Goal: Check status: Check status

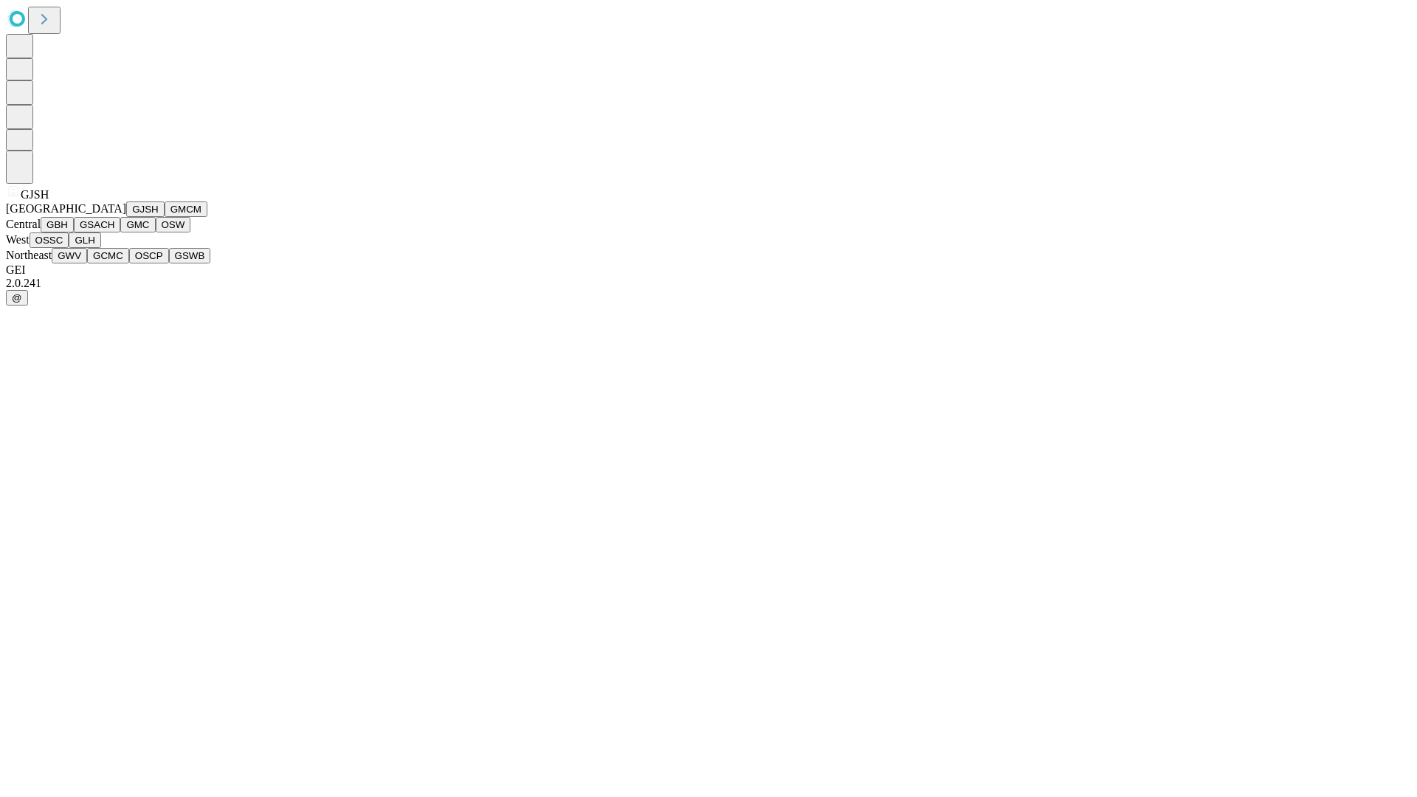
click at [126, 217] on button "GJSH" at bounding box center [145, 208] width 38 height 15
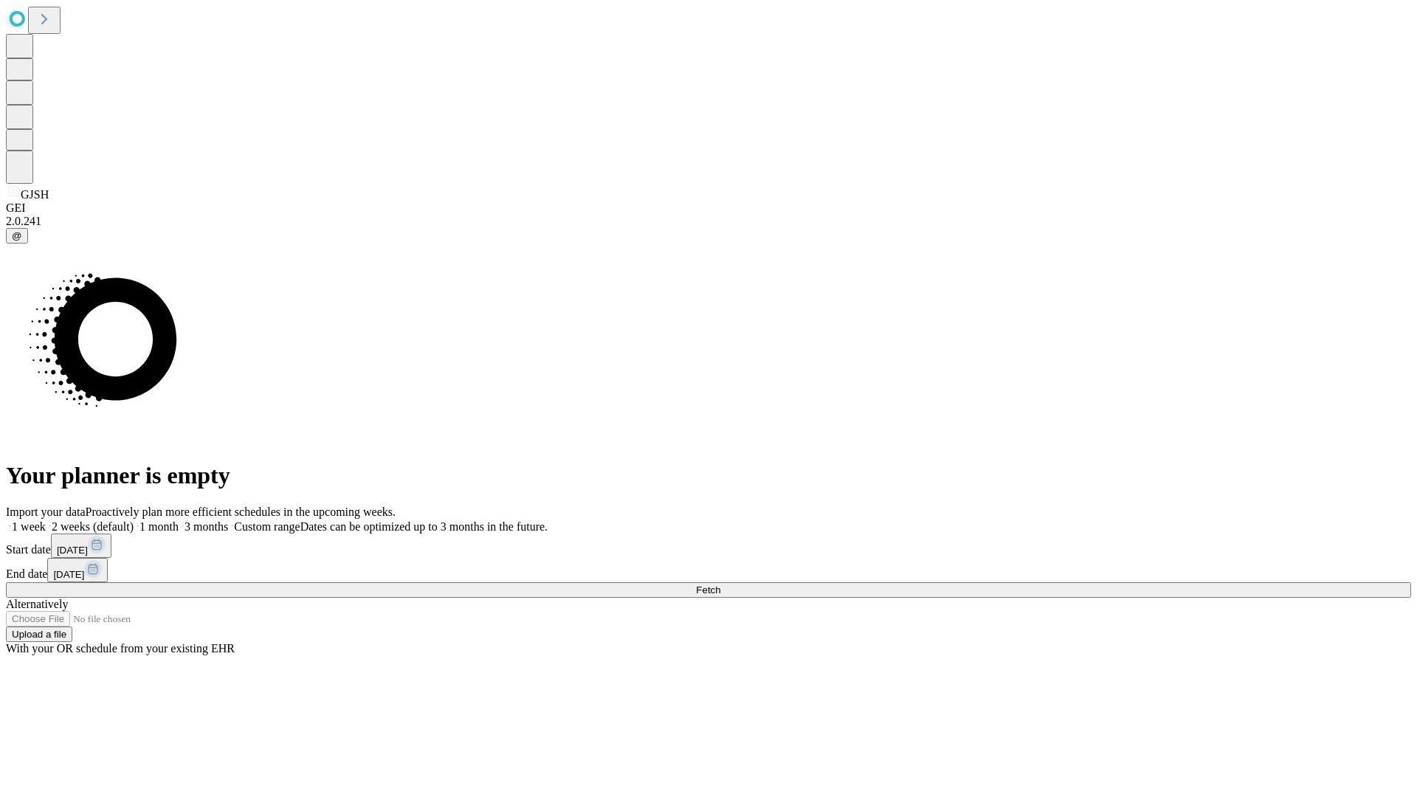
click at [134, 520] on label "2 weeks (default)" at bounding box center [90, 526] width 88 height 13
click at [720, 585] on span "Fetch" at bounding box center [708, 590] width 24 height 11
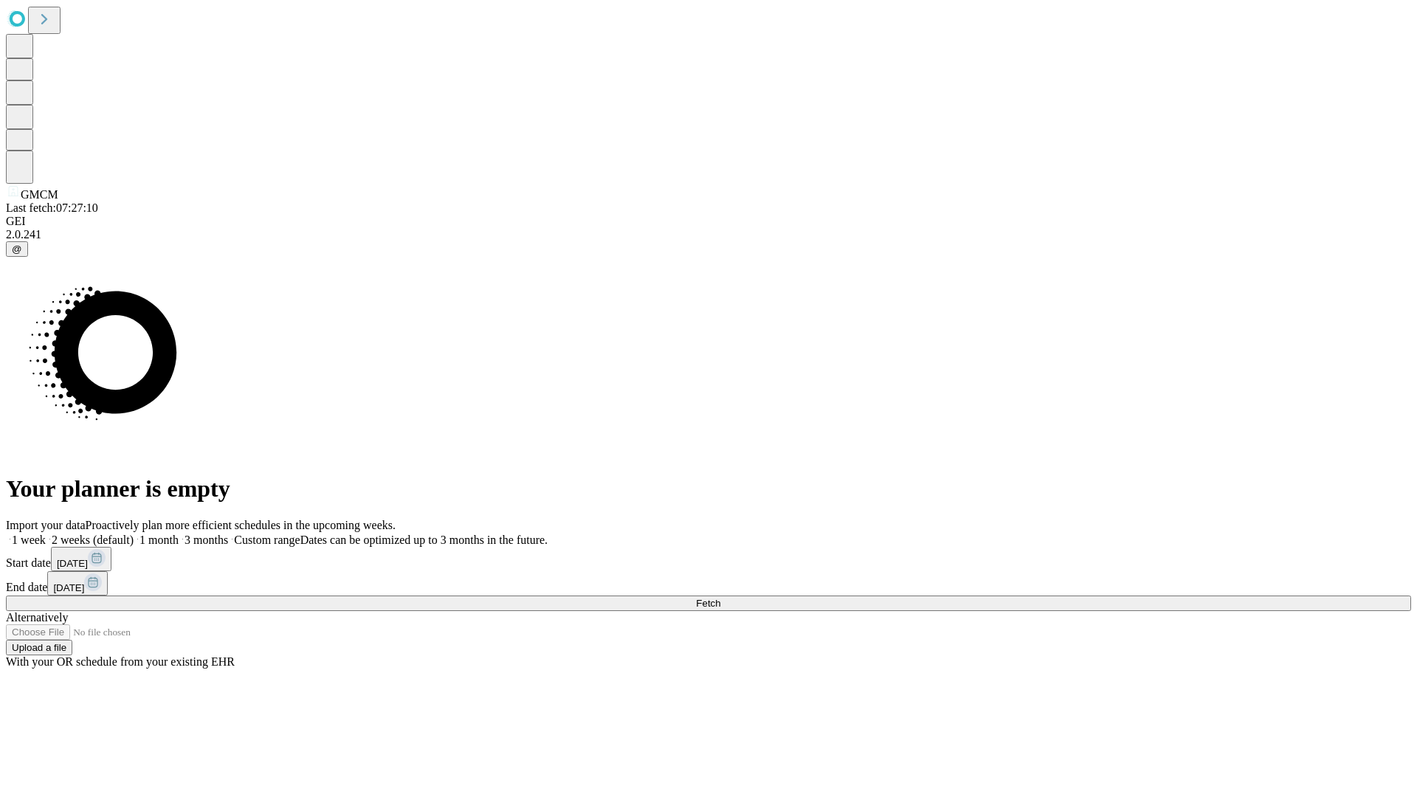
click at [134, 534] on label "2 weeks (default)" at bounding box center [90, 540] width 88 height 13
click at [720, 598] on span "Fetch" at bounding box center [708, 603] width 24 height 11
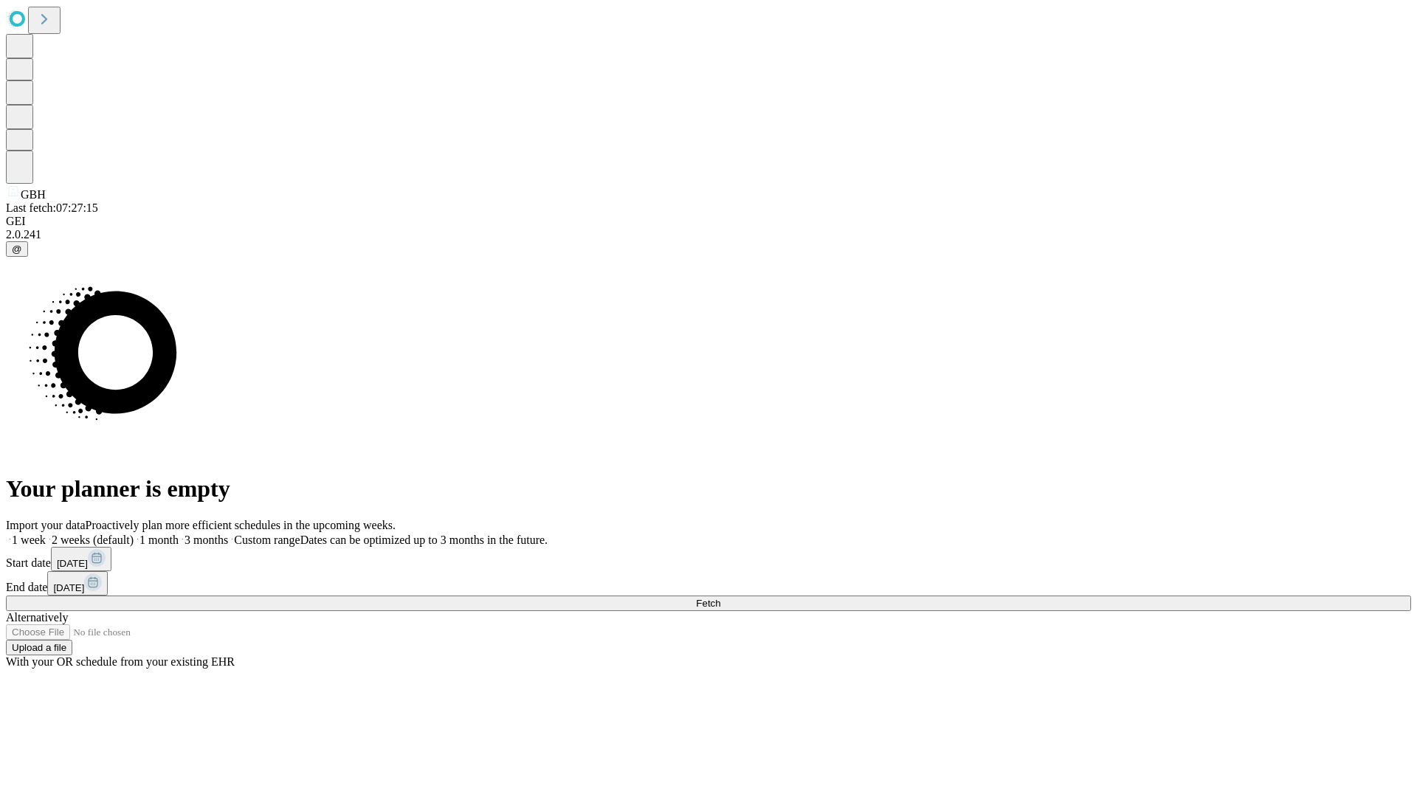
click at [720, 598] on span "Fetch" at bounding box center [708, 603] width 24 height 11
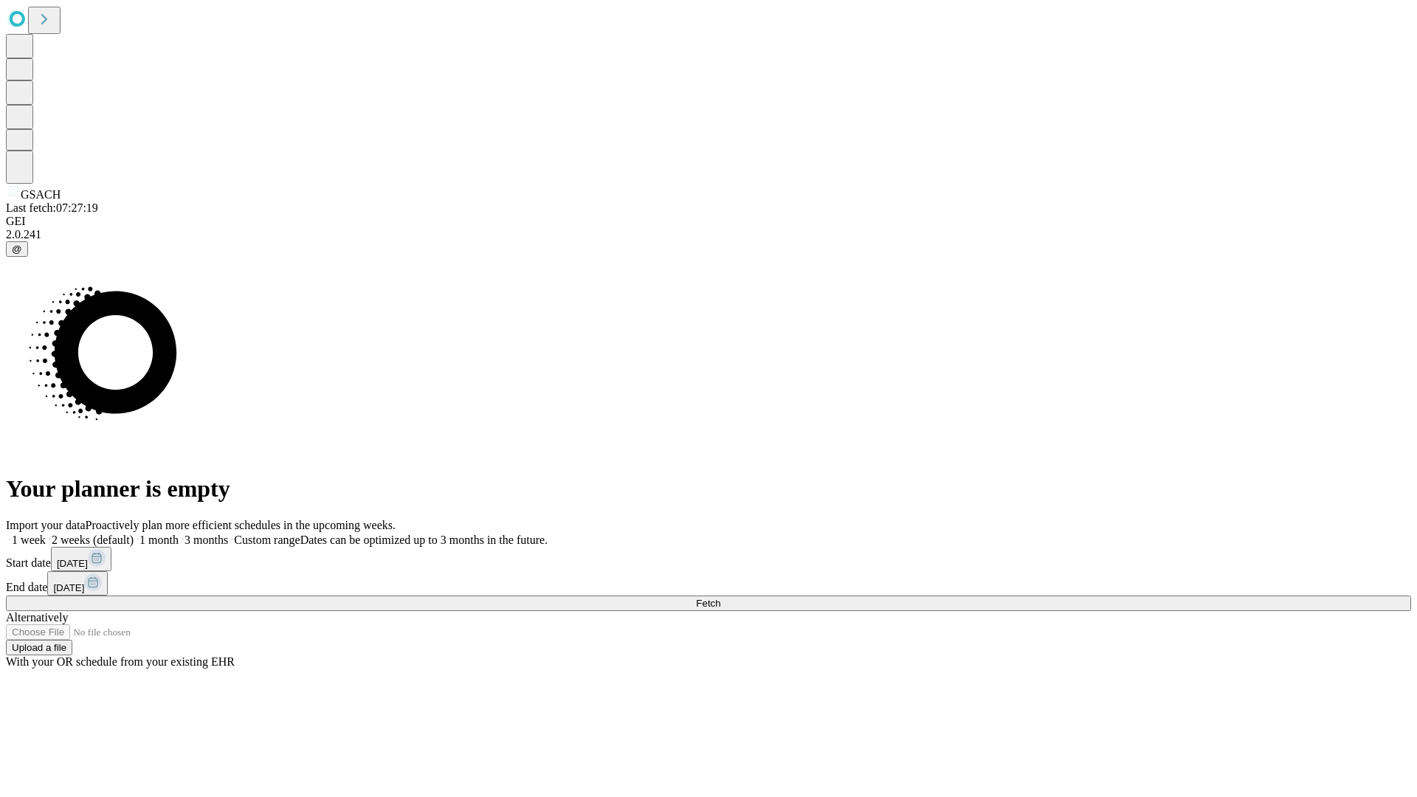
click at [720, 598] on span "Fetch" at bounding box center [708, 603] width 24 height 11
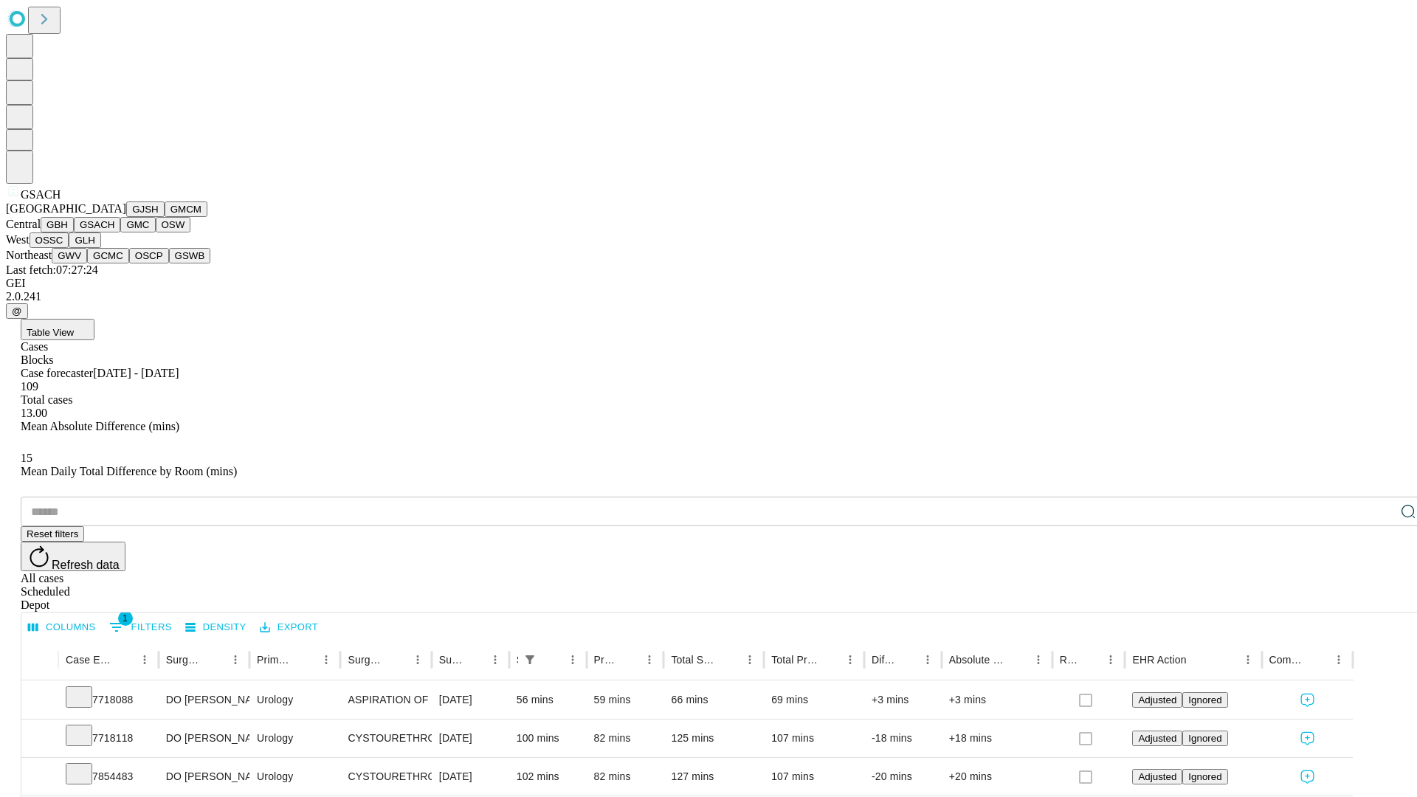
click at [120, 232] on button "GMC" at bounding box center [137, 224] width 35 height 15
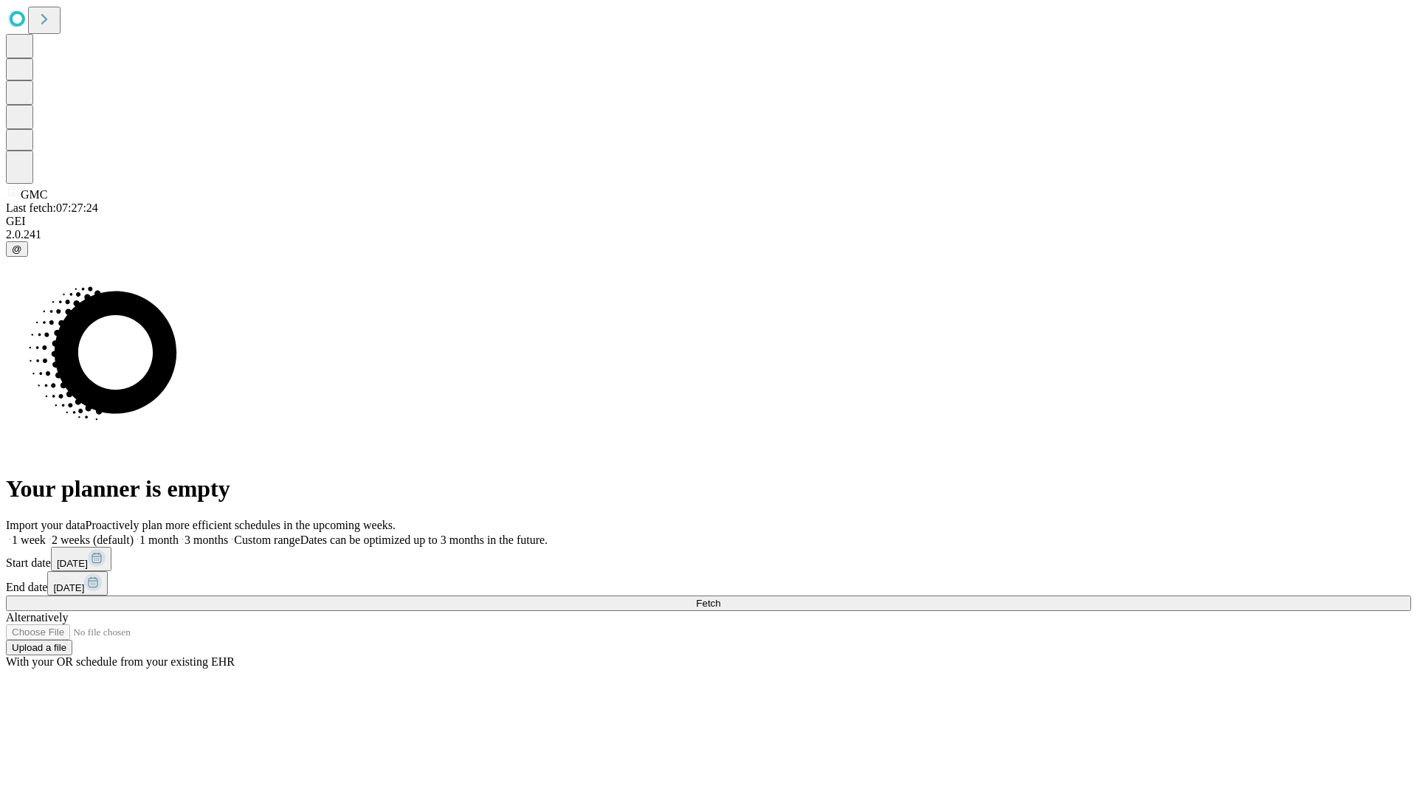
click at [134, 534] on label "2 weeks (default)" at bounding box center [90, 540] width 88 height 13
click at [720, 598] on span "Fetch" at bounding box center [708, 603] width 24 height 11
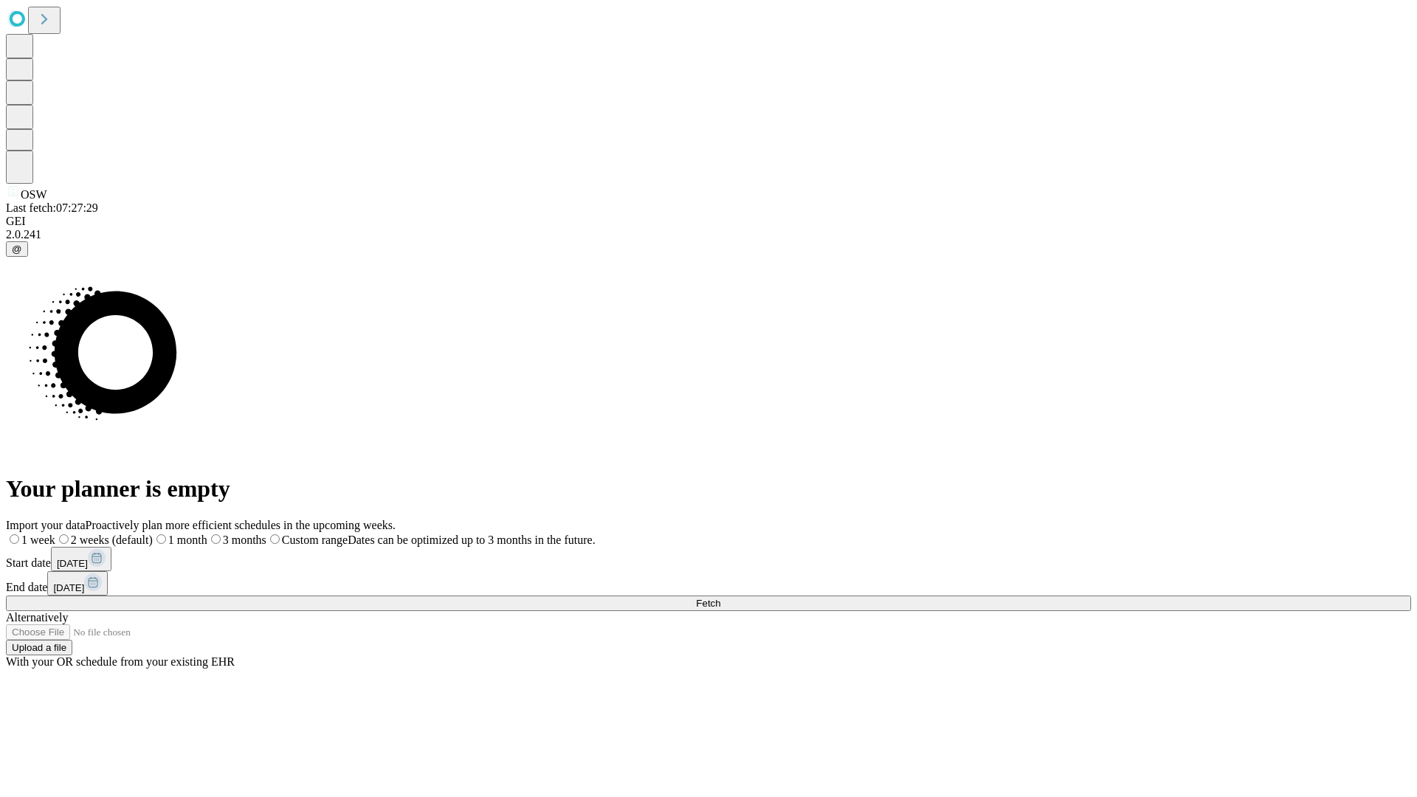
click at [153, 534] on label "2 weeks (default)" at bounding box center [103, 540] width 97 height 13
click at [720, 598] on span "Fetch" at bounding box center [708, 603] width 24 height 11
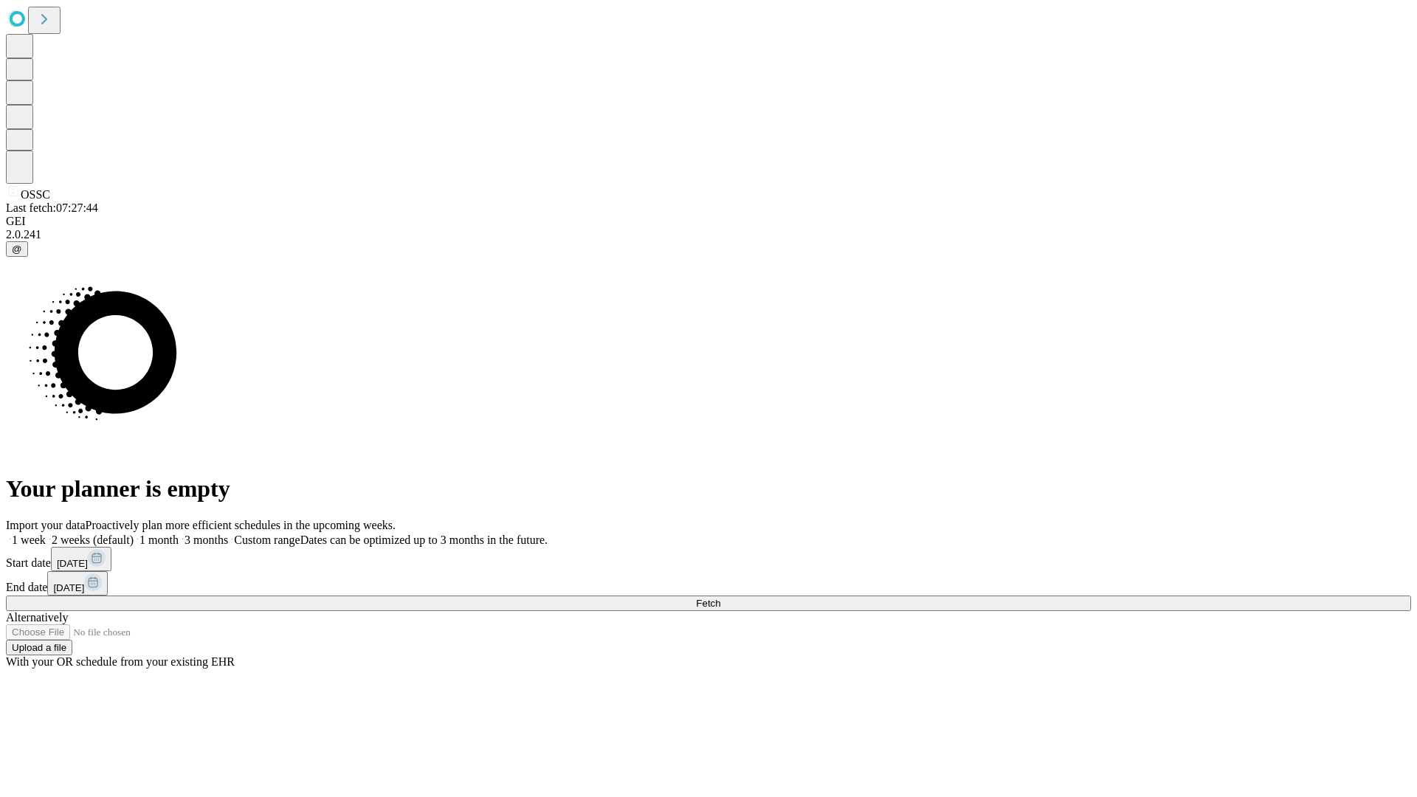
click at [720, 598] on span "Fetch" at bounding box center [708, 603] width 24 height 11
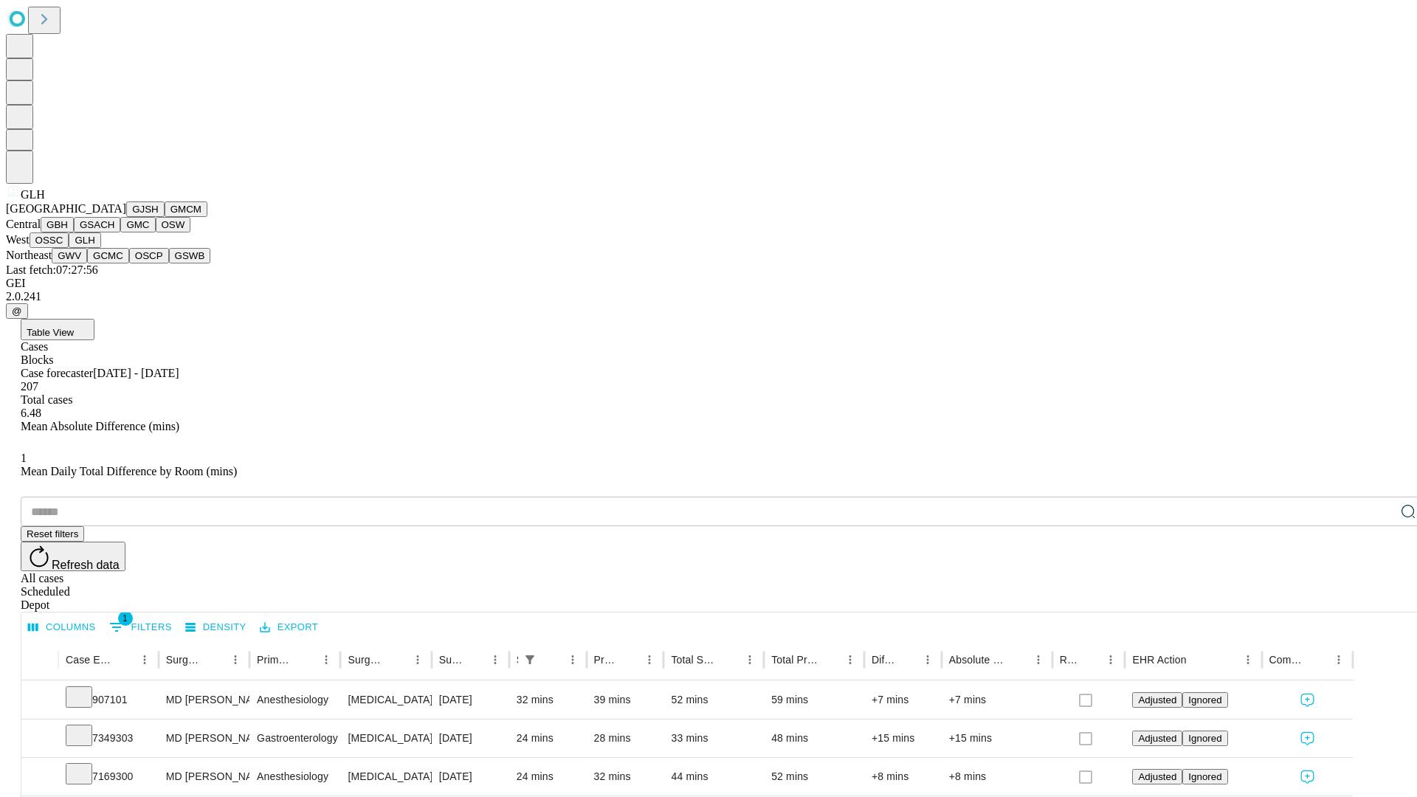
click at [87, 263] on button "GWV" at bounding box center [69, 255] width 35 height 15
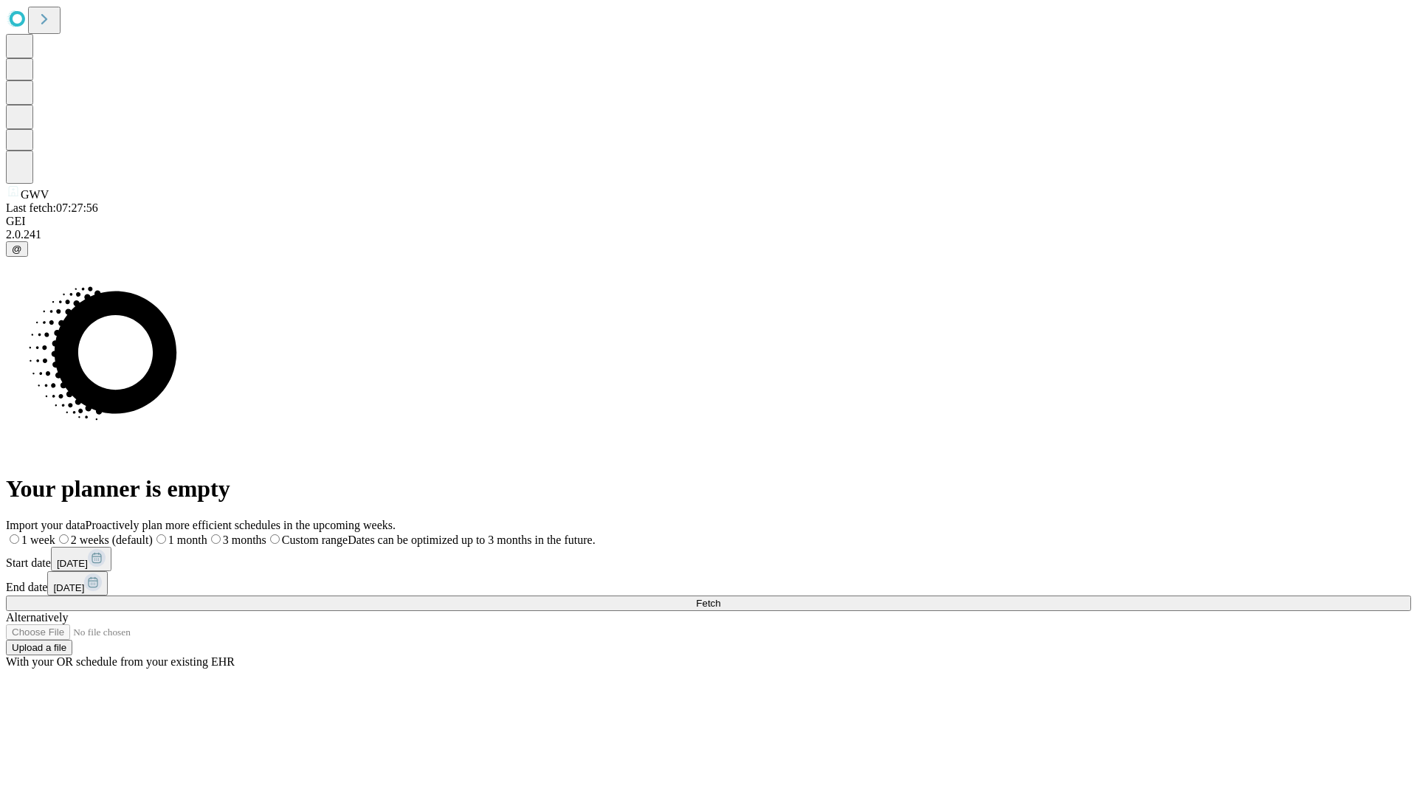
click at [720, 598] on span "Fetch" at bounding box center [708, 603] width 24 height 11
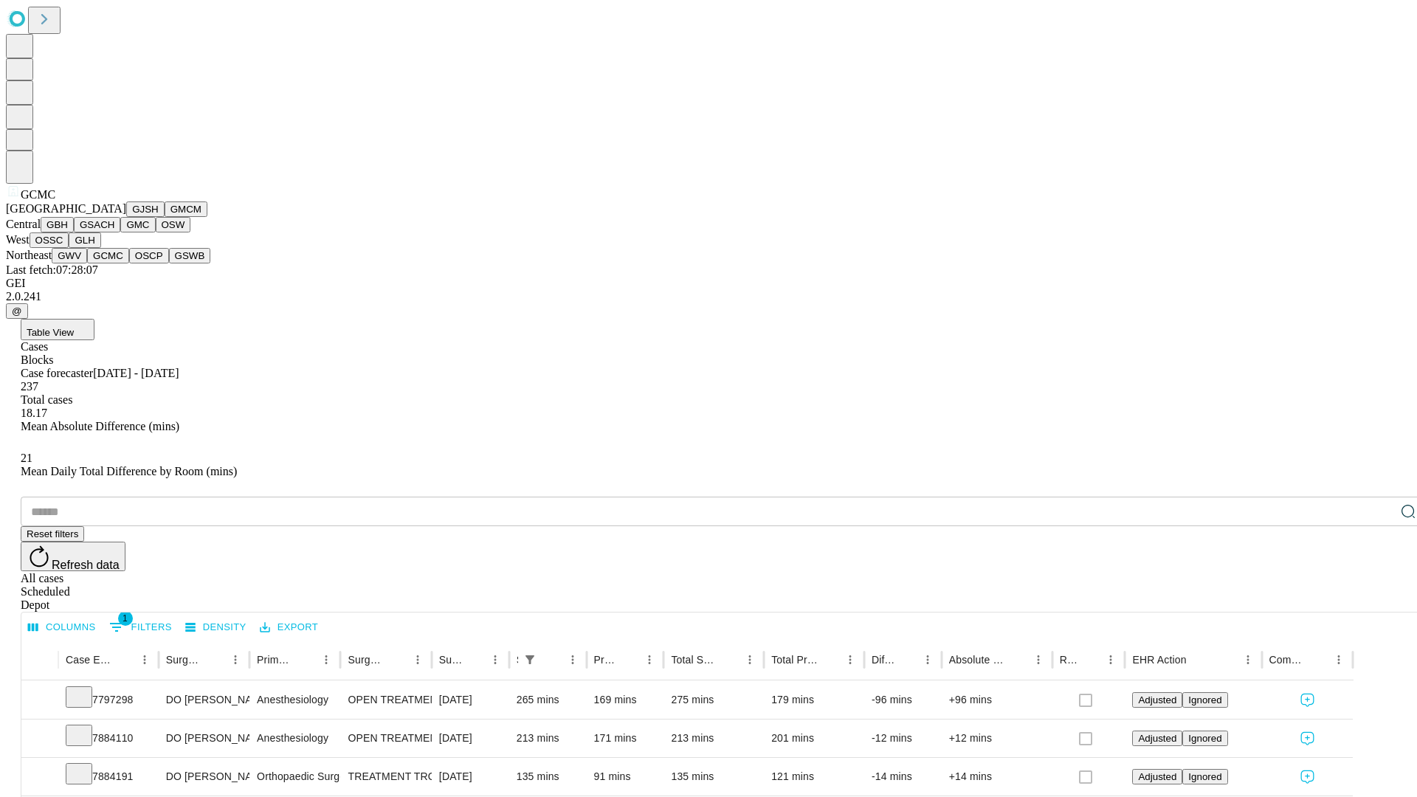
click at [129, 263] on button "OSCP" at bounding box center [149, 255] width 40 height 15
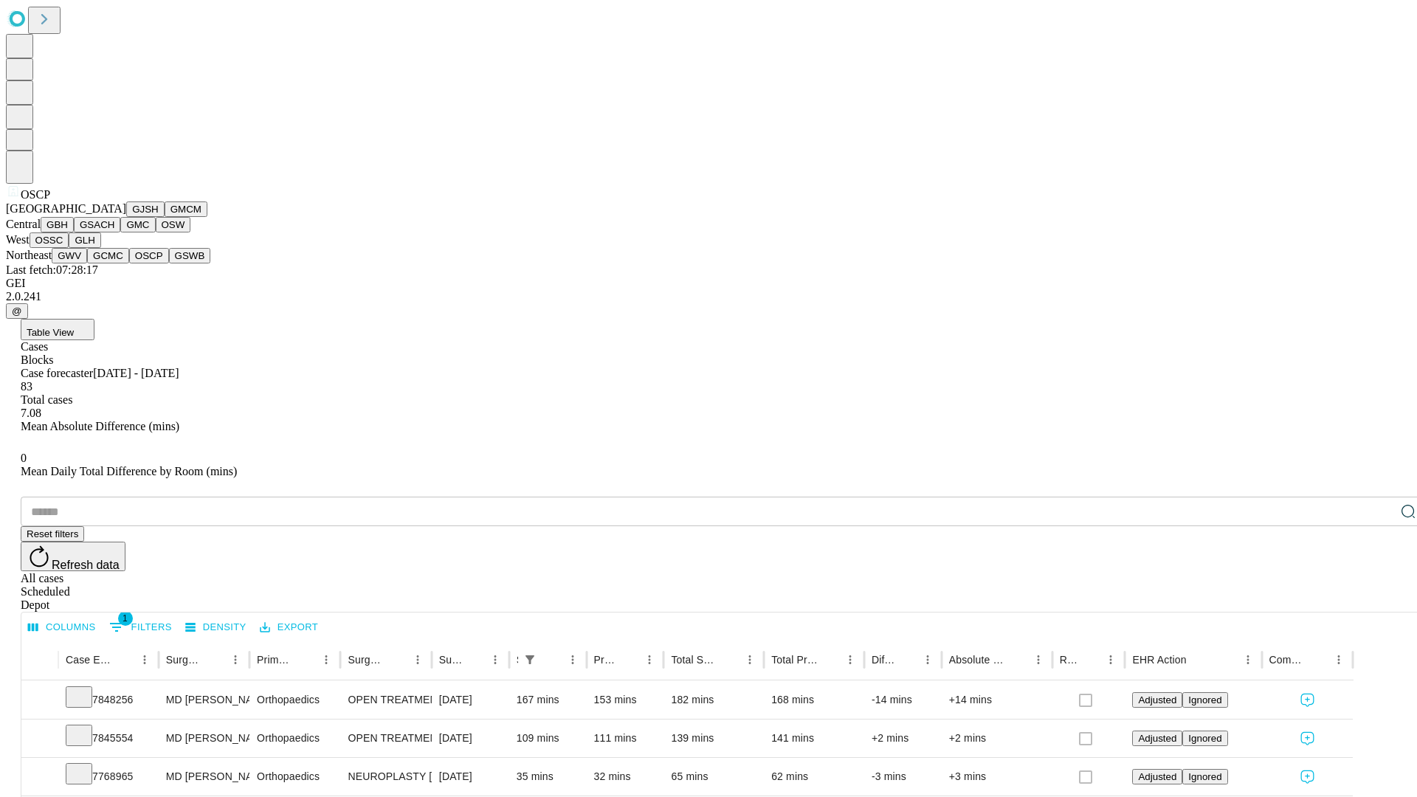
click at [169, 263] on button "GSWB" at bounding box center [190, 255] width 42 height 15
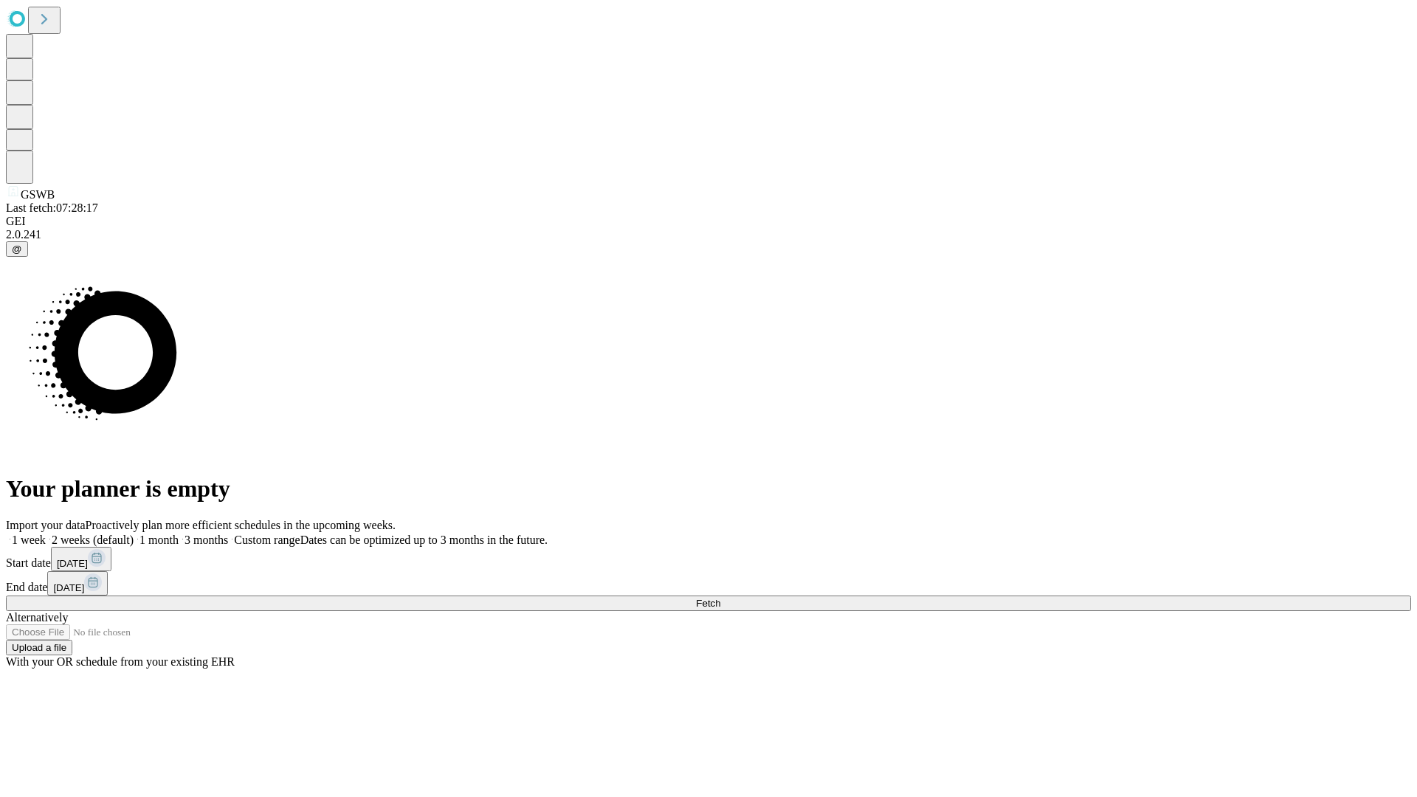
click at [134, 534] on label "2 weeks (default)" at bounding box center [90, 540] width 88 height 13
click at [720, 598] on span "Fetch" at bounding box center [708, 603] width 24 height 11
